Goal: Task Accomplishment & Management: Use online tool/utility

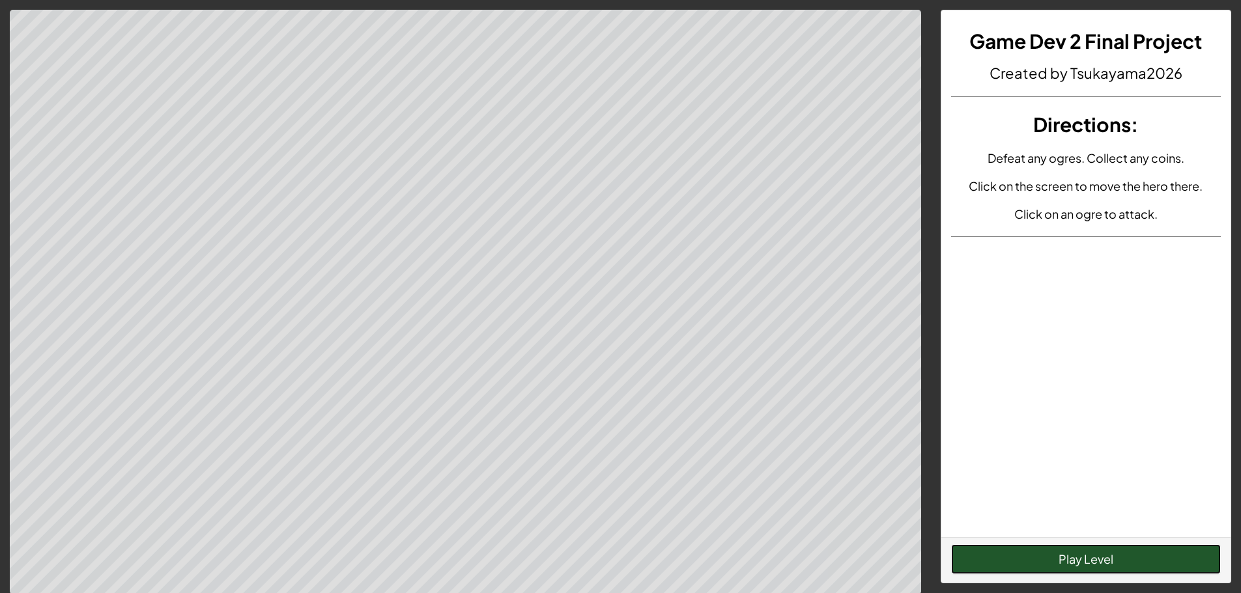
click at [1132, 553] on button "Play Level" at bounding box center [1086, 560] width 270 height 30
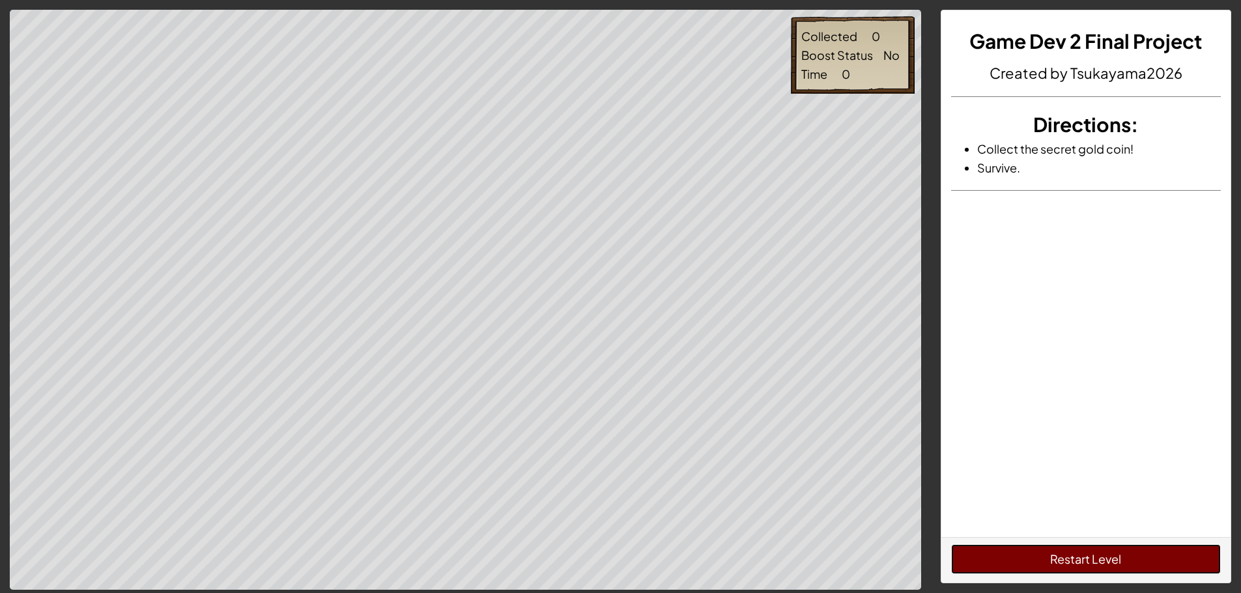
click at [1062, 555] on button "Restart Level" at bounding box center [1086, 560] width 270 height 30
click at [1020, 548] on button "Restart Level" at bounding box center [1086, 560] width 270 height 30
click at [1119, 566] on button "Restart Level" at bounding box center [1086, 560] width 270 height 30
click at [991, 554] on button "Restart Level" at bounding box center [1086, 560] width 270 height 30
